Goal: Information Seeking & Learning: Check status

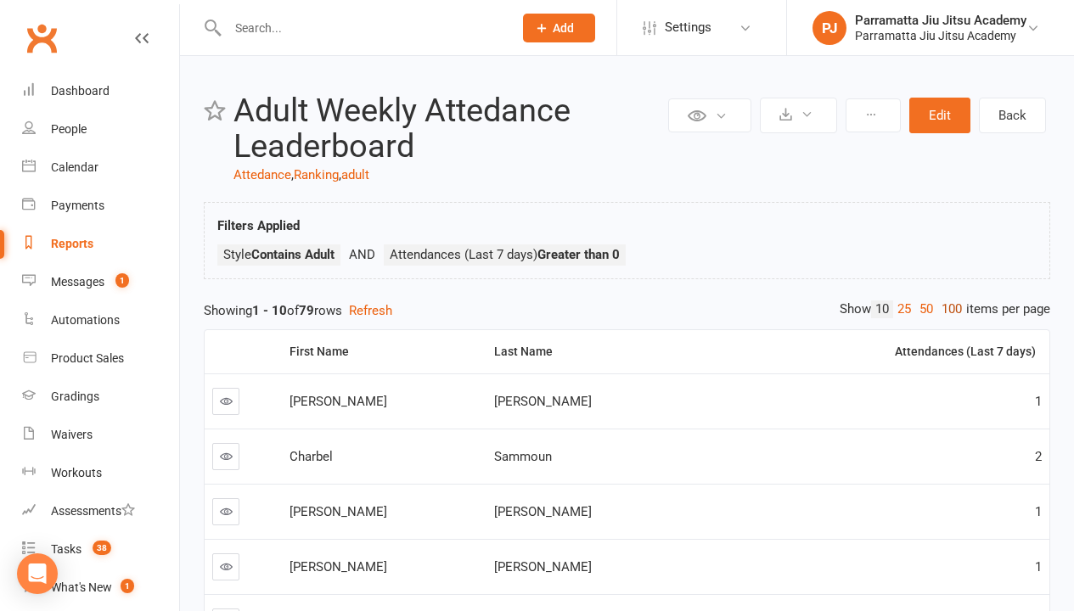
click at [947, 309] on link "100" at bounding box center [951, 309] width 29 height 18
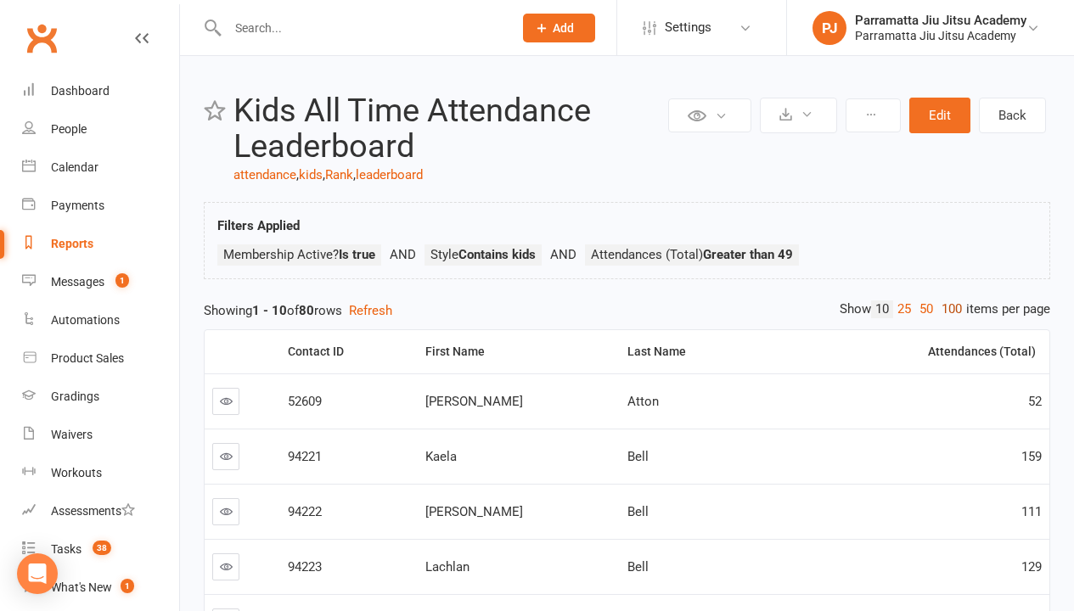
click at [947, 309] on link "100" at bounding box center [951, 309] width 29 height 18
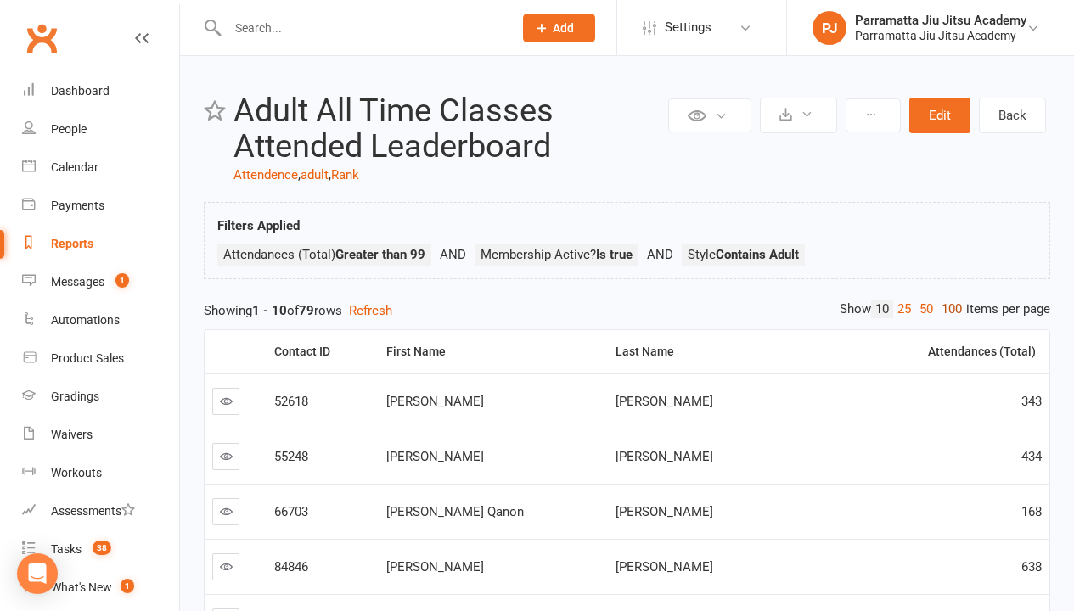
click at [947, 309] on link "100" at bounding box center [951, 309] width 29 height 18
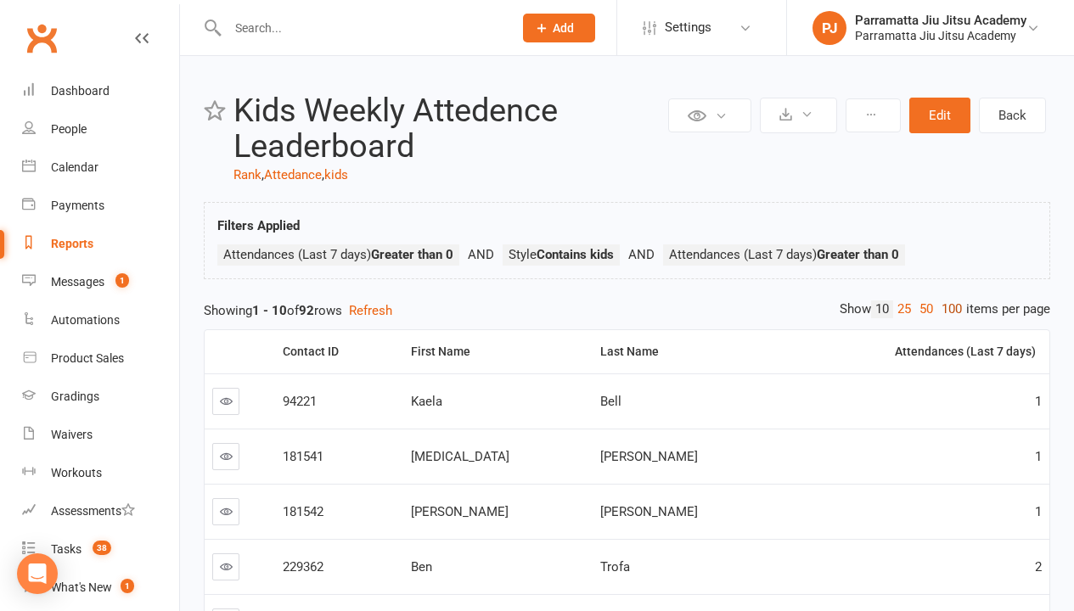
click at [947, 309] on link "100" at bounding box center [951, 309] width 29 height 18
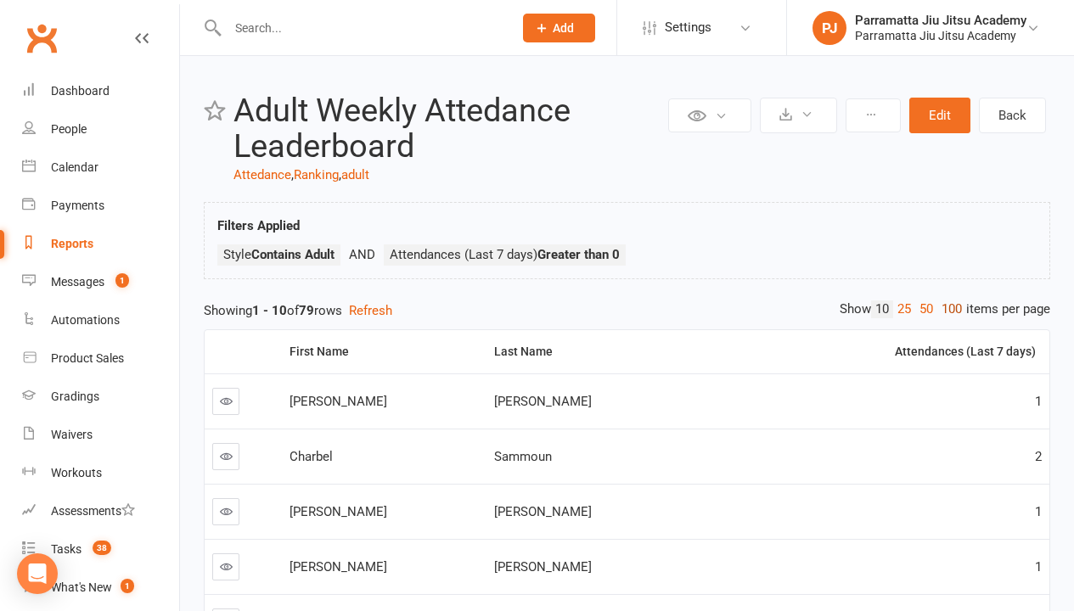
click at [947, 309] on link "100" at bounding box center [951, 309] width 29 height 18
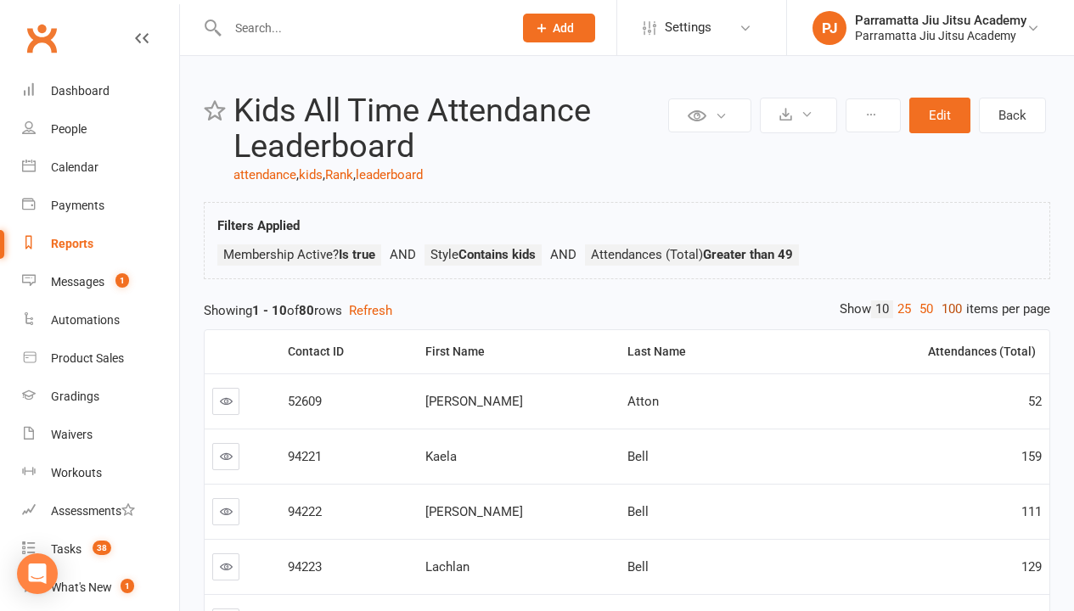
click at [947, 309] on link "100" at bounding box center [951, 309] width 29 height 18
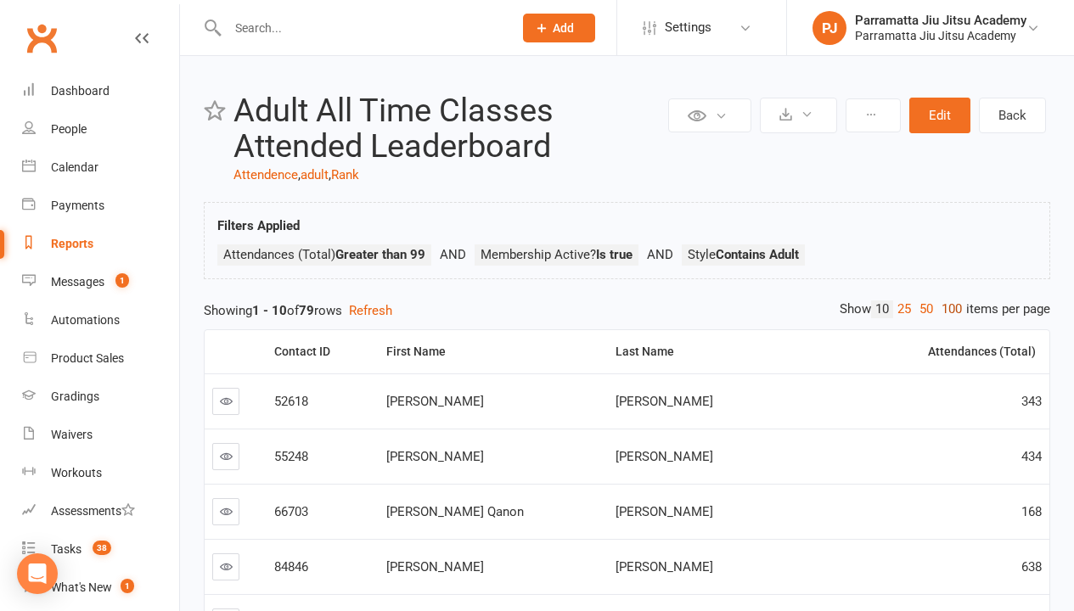
click at [947, 309] on link "100" at bounding box center [951, 309] width 29 height 18
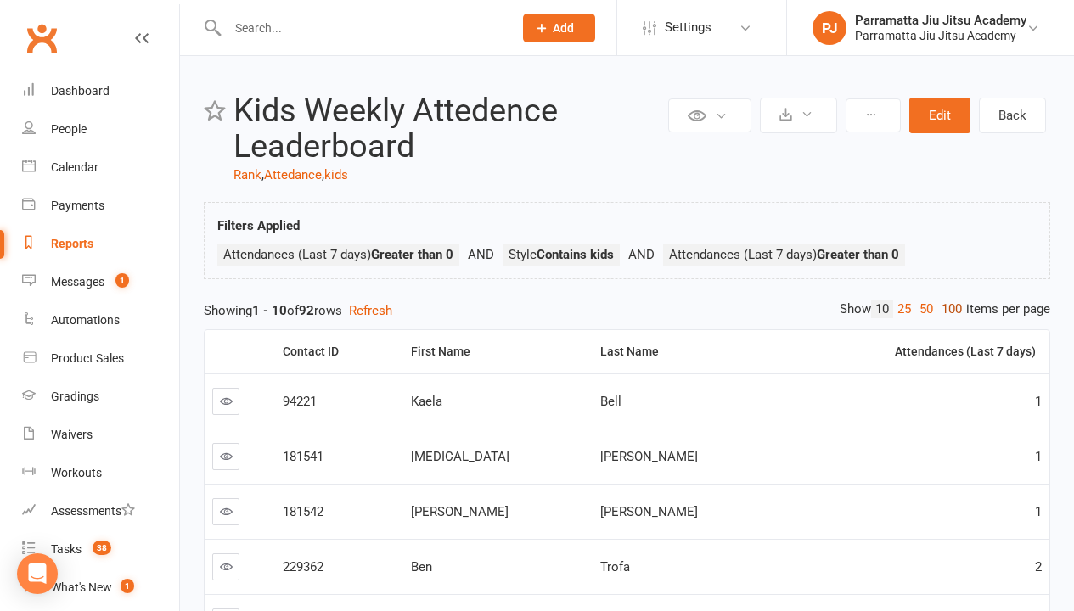
click at [947, 309] on link "100" at bounding box center [951, 309] width 29 height 18
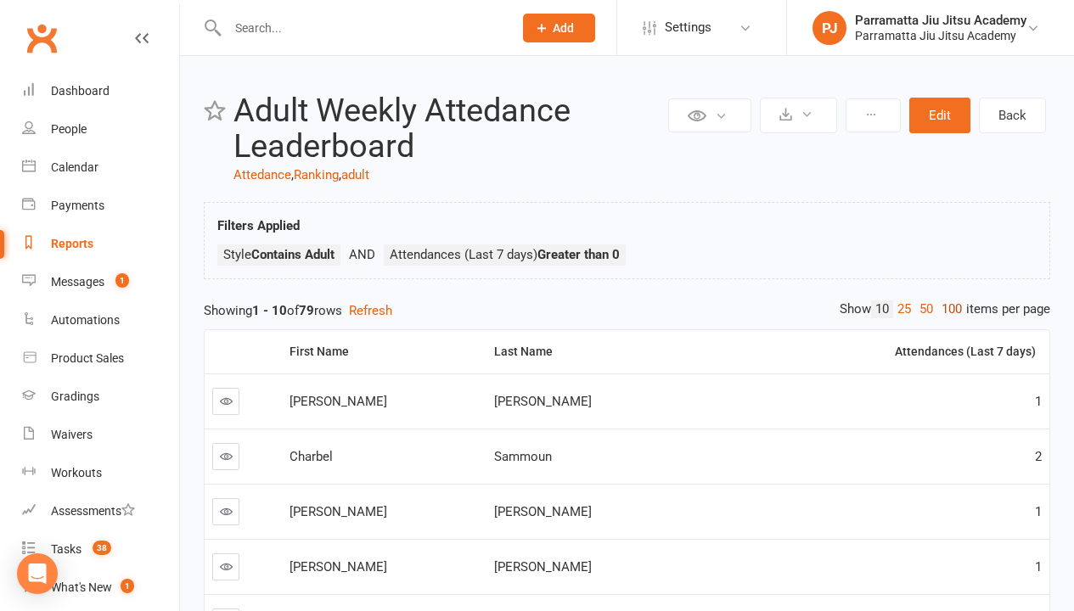
click at [947, 309] on link "100" at bounding box center [951, 309] width 29 height 18
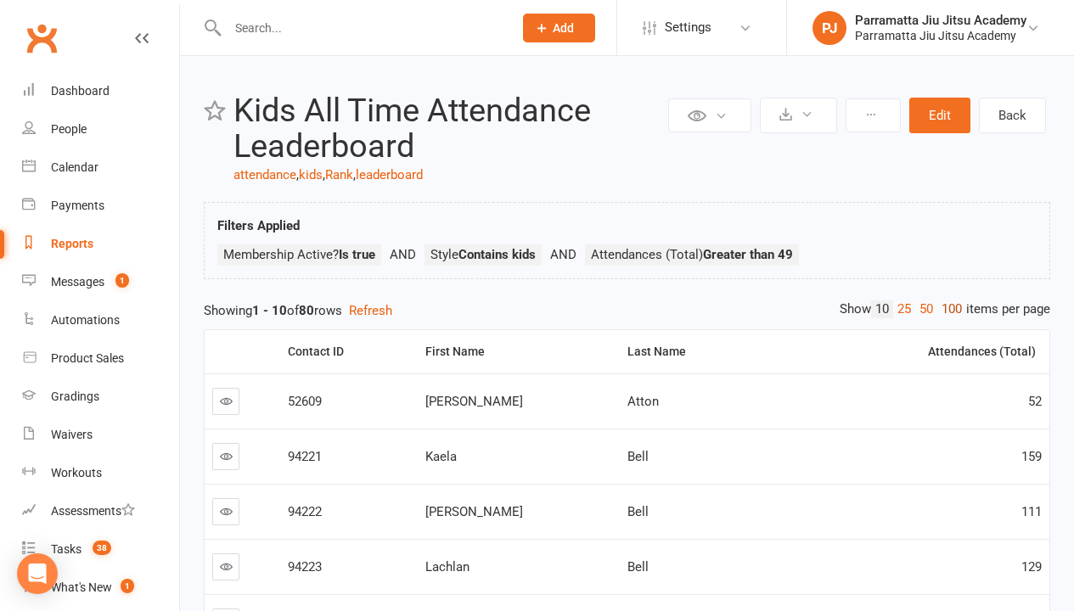
click at [947, 309] on link "100" at bounding box center [951, 309] width 29 height 18
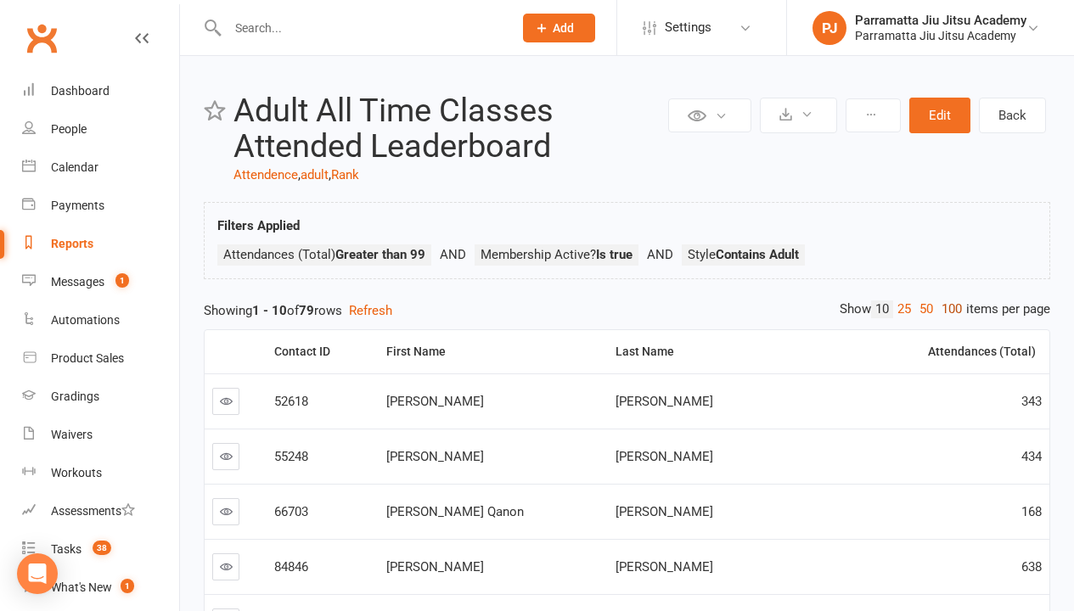
click at [947, 309] on link "100" at bounding box center [951, 309] width 29 height 18
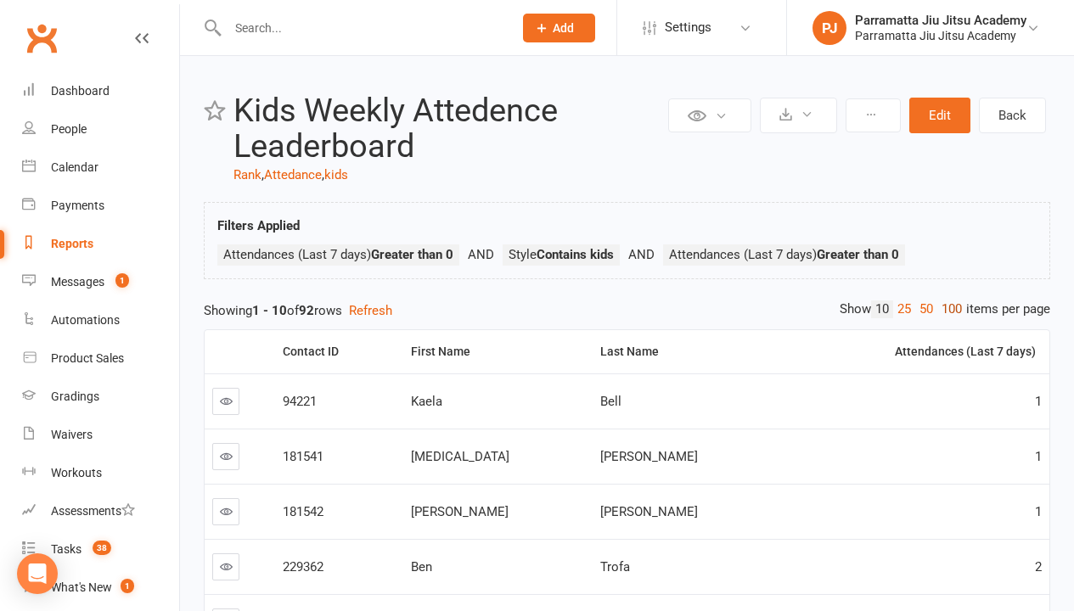
click at [947, 309] on link "100" at bounding box center [951, 309] width 29 height 18
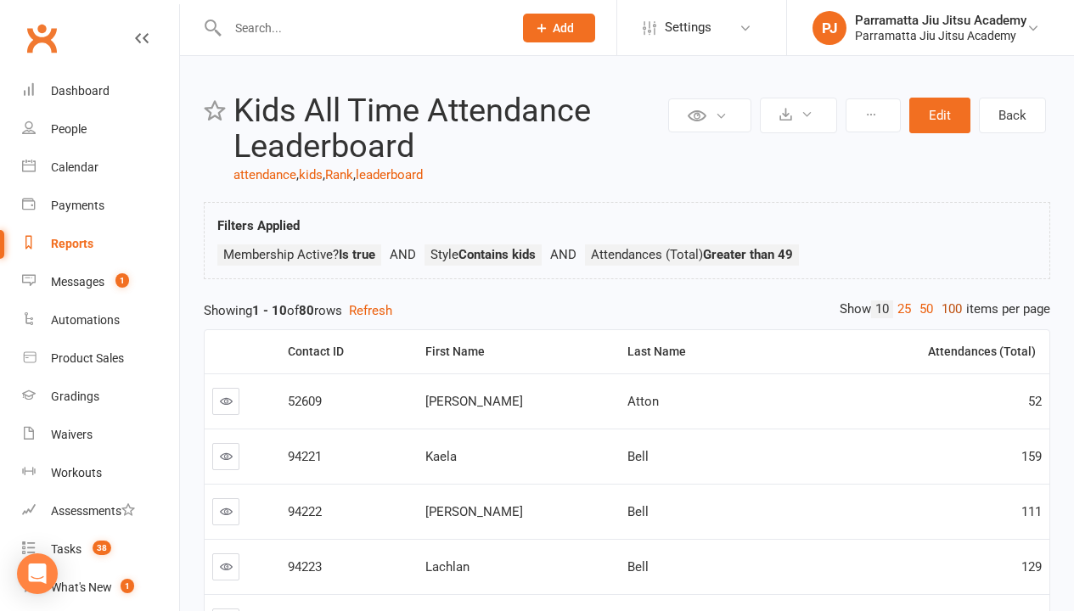
click at [947, 309] on link "100" at bounding box center [951, 309] width 29 height 18
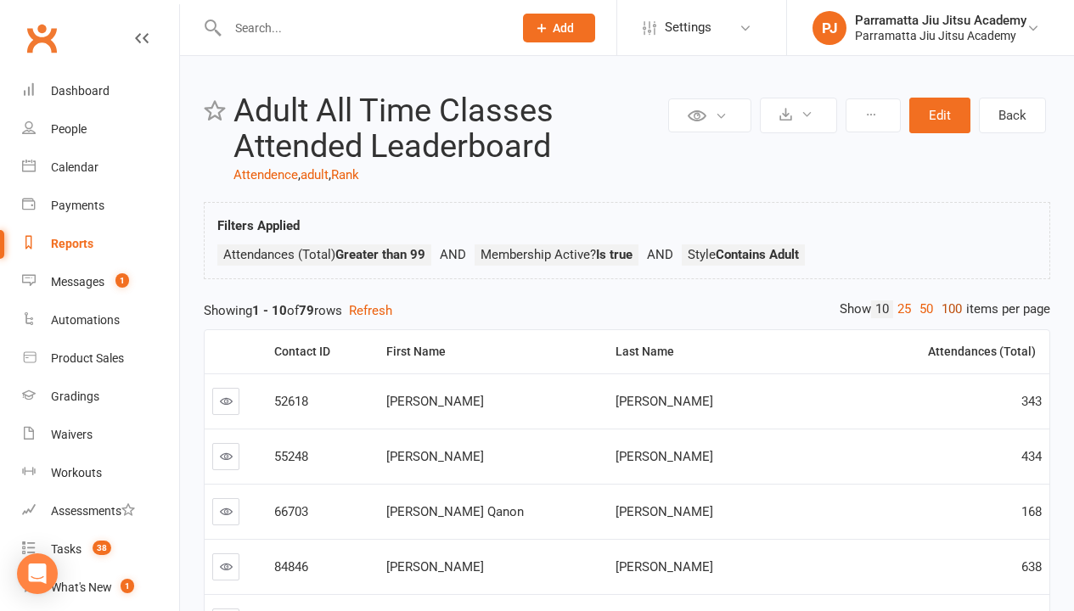
click at [947, 309] on link "100" at bounding box center [951, 309] width 29 height 18
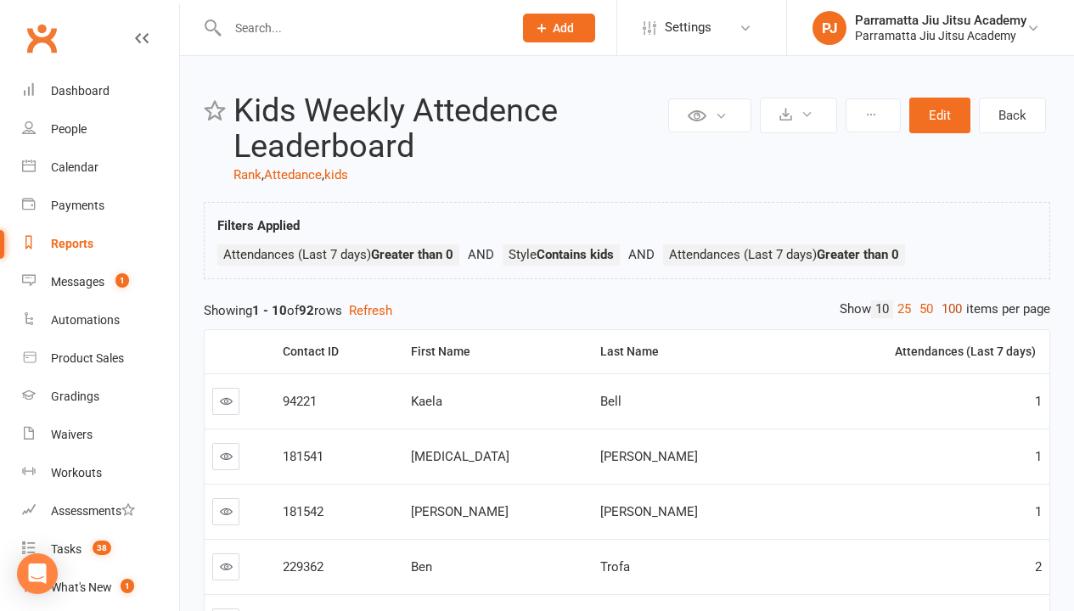
click at [947, 309] on link "100" at bounding box center [951, 309] width 29 height 18
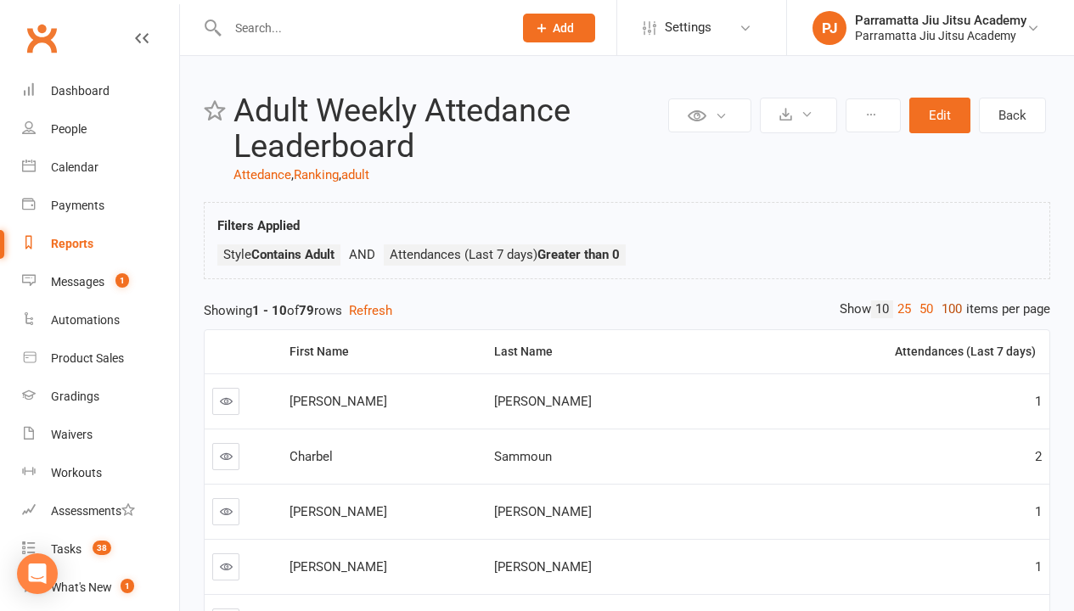
click at [947, 309] on link "100" at bounding box center [951, 309] width 29 height 18
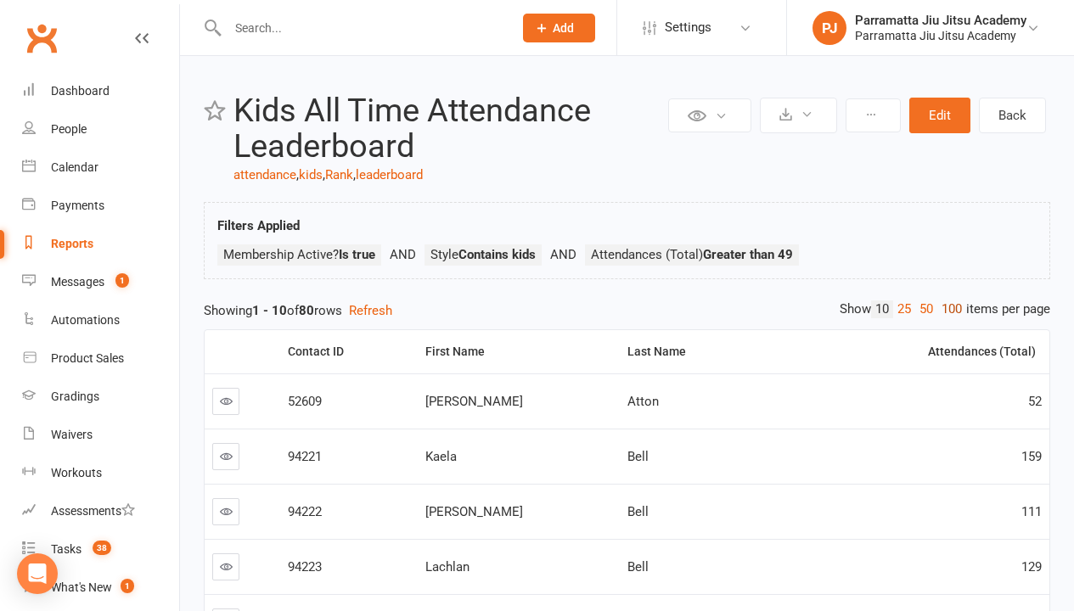
click at [947, 309] on link "100" at bounding box center [951, 309] width 29 height 18
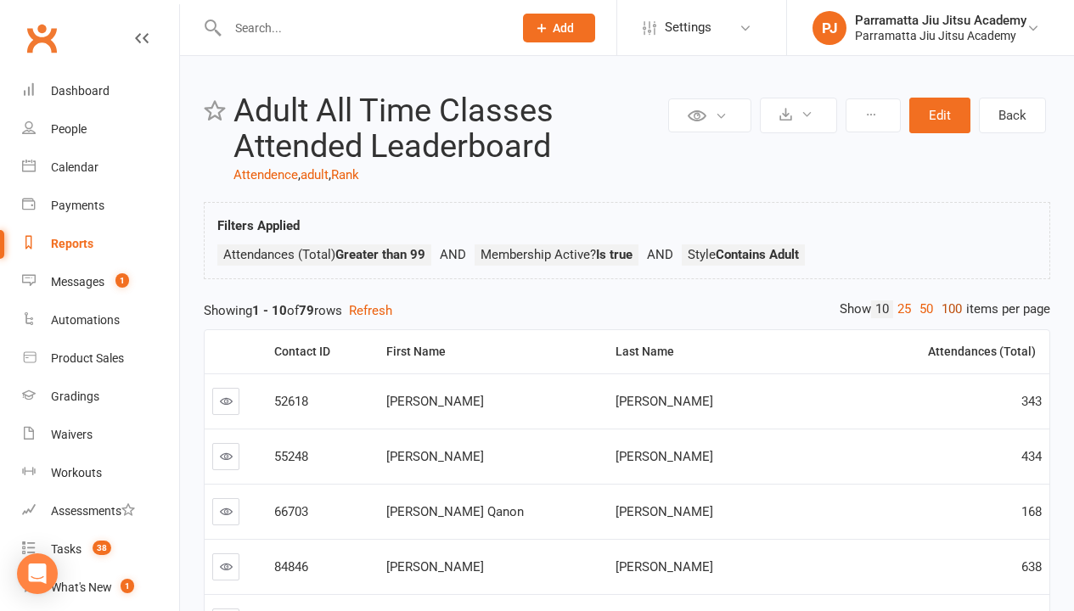
click at [947, 309] on link "100" at bounding box center [951, 309] width 29 height 18
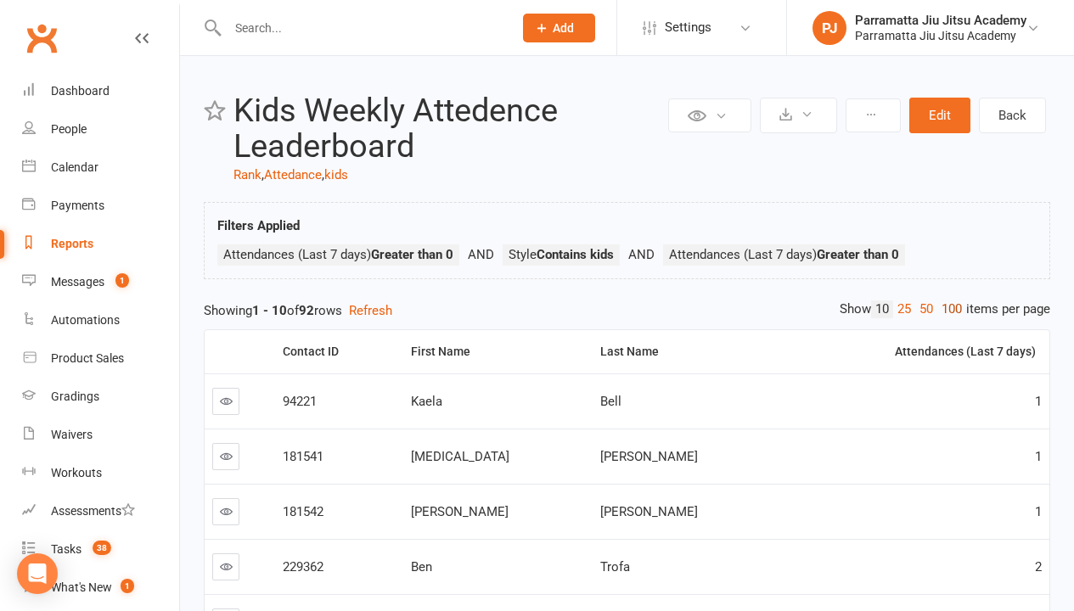
click at [947, 309] on link "100" at bounding box center [951, 309] width 29 height 18
